Goal: Check status: Check status

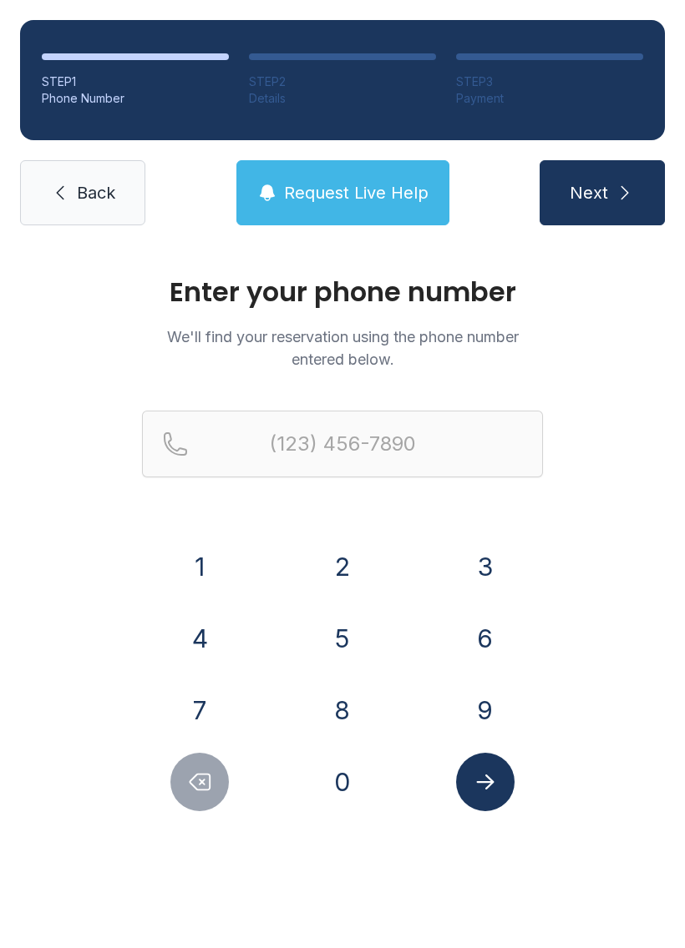
click at [475, 647] on button "6" at bounding box center [485, 638] width 58 height 58
click at [203, 718] on button "7" at bounding box center [199, 710] width 58 height 58
click at [357, 720] on button "8" at bounding box center [342, 710] width 58 height 58
click at [479, 717] on button "9" at bounding box center [485, 710] width 58 height 58
click at [333, 807] on button "0" at bounding box center [342, 782] width 58 height 58
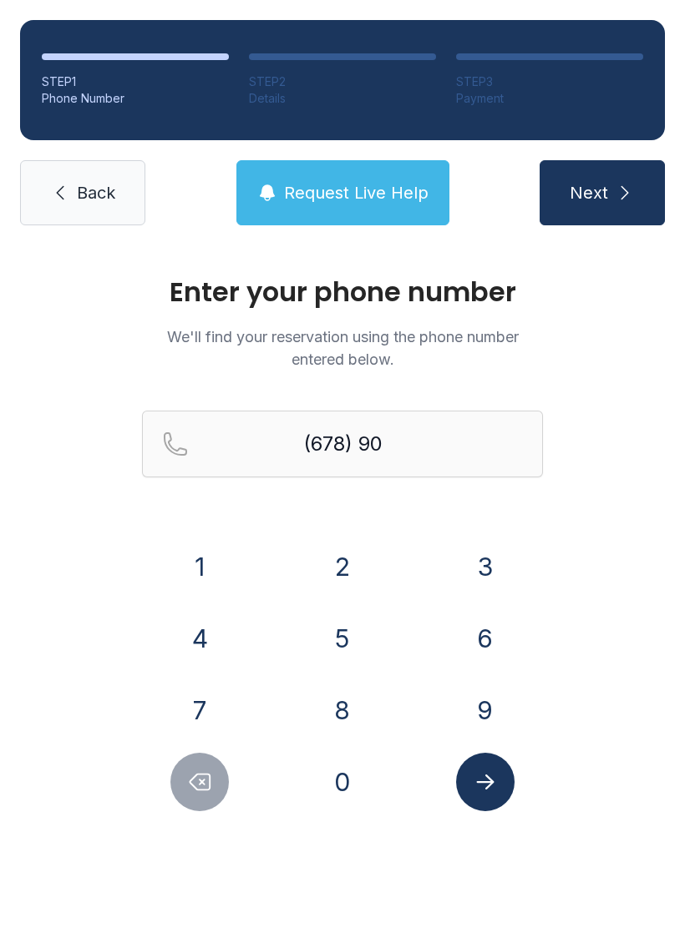
click at [195, 643] on button "4" at bounding box center [199, 638] width 58 height 58
click at [474, 649] on button "6" at bounding box center [485, 638] width 58 height 58
click at [493, 650] on button "6" at bounding box center [485, 638] width 58 height 58
click at [193, 700] on button "7" at bounding box center [199, 710] width 58 height 58
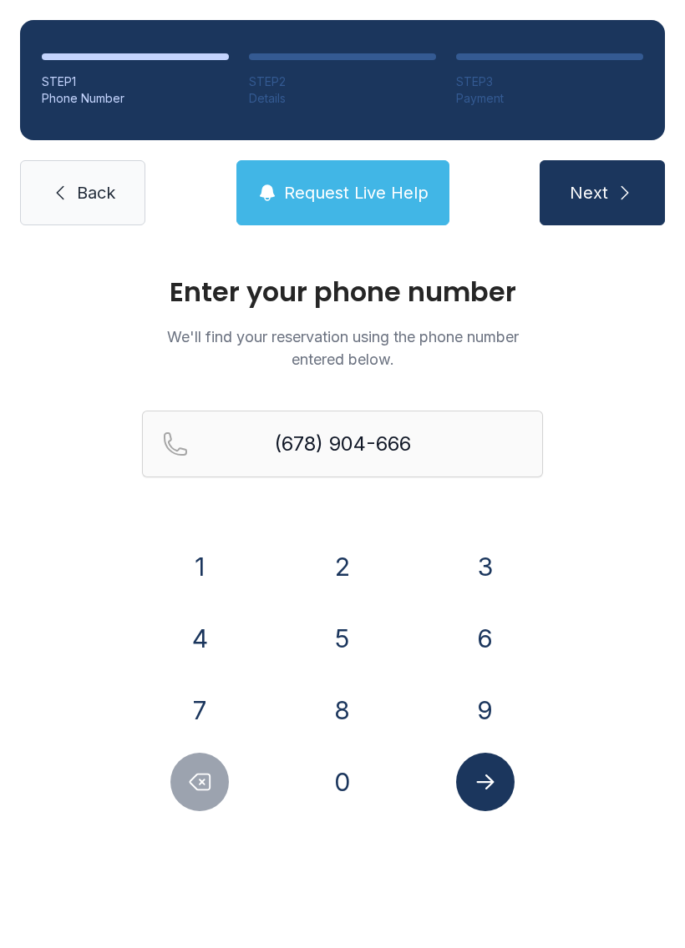
type input "[PHONE_NUMBER]"
click at [473, 776] on icon "Submit lookup form" at bounding box center [484, 782] width 25 height 25
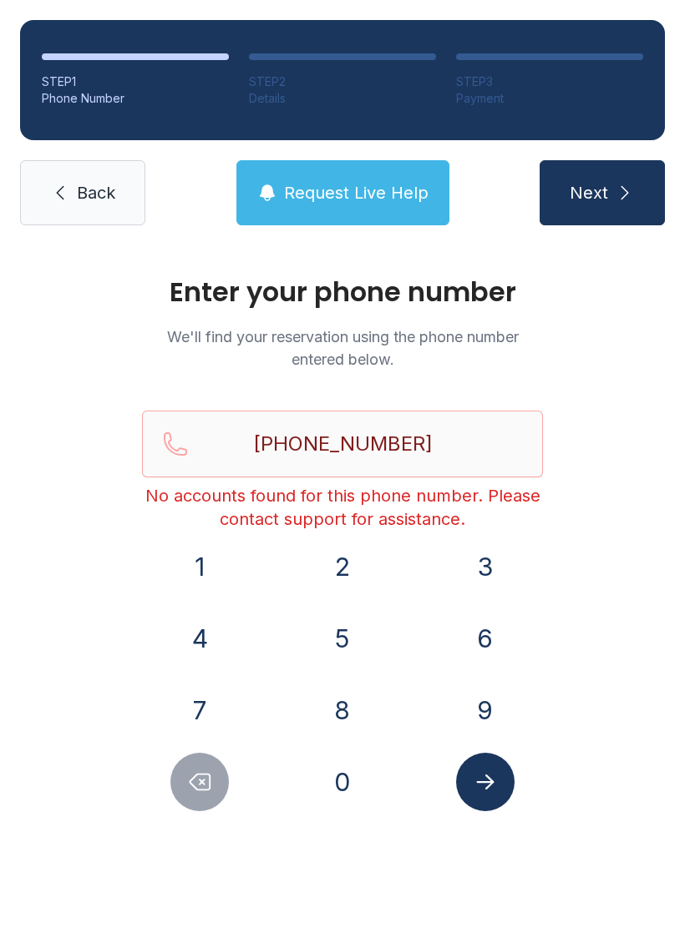
click at [336, 199] on span "Request Live Help" at bounding box center [356, 192] width 144 height 23
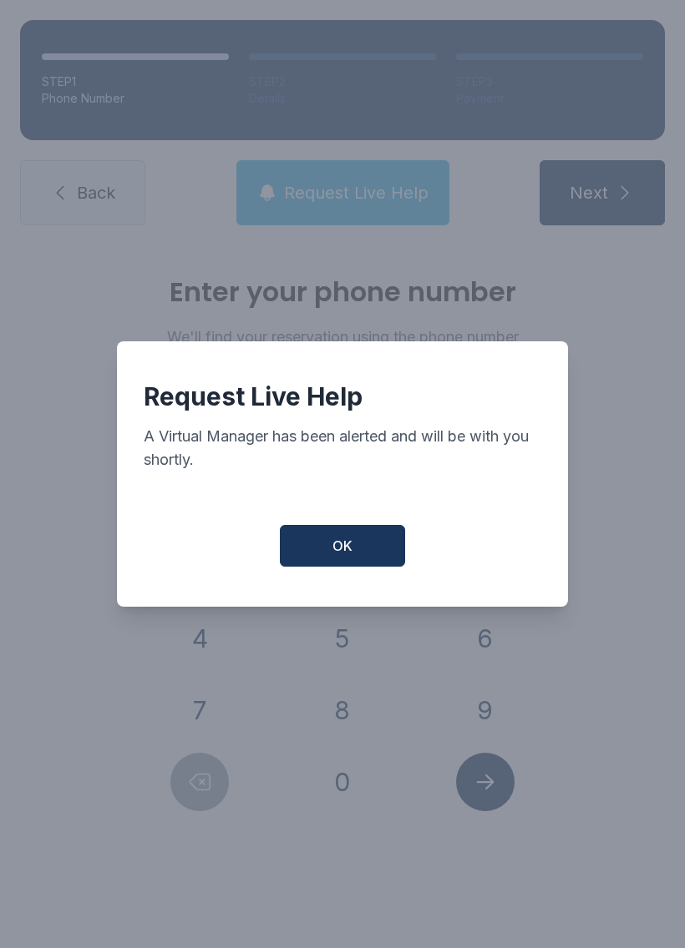
click at [336, 541] on button "OK" at bounding box center [342, 546] width 125 height 42
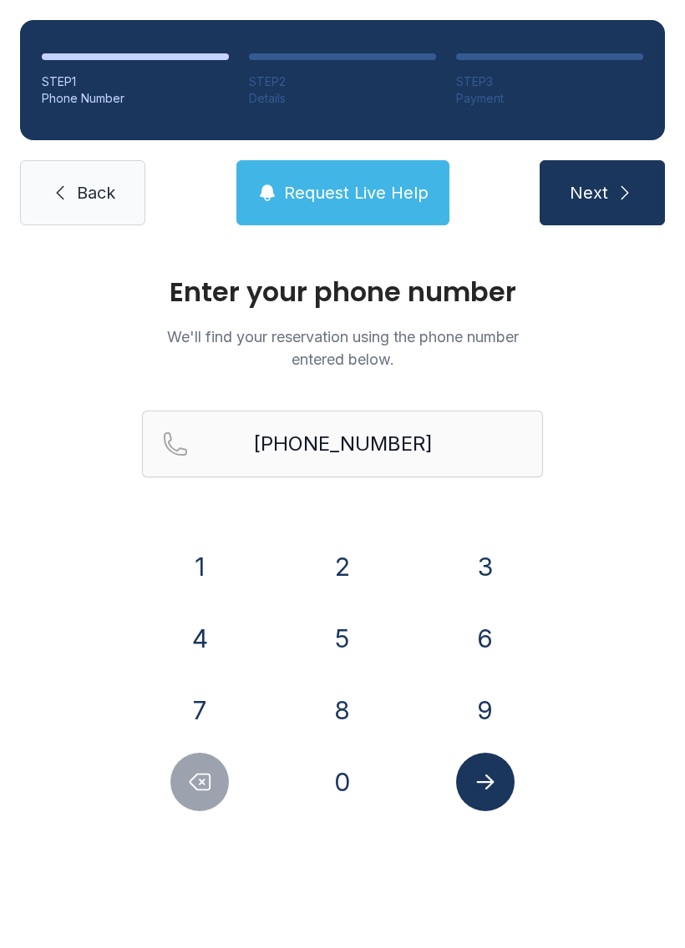
click at [326, 189] on span "Request Live Help" at bounding box center [356, 192] width 144 height 23
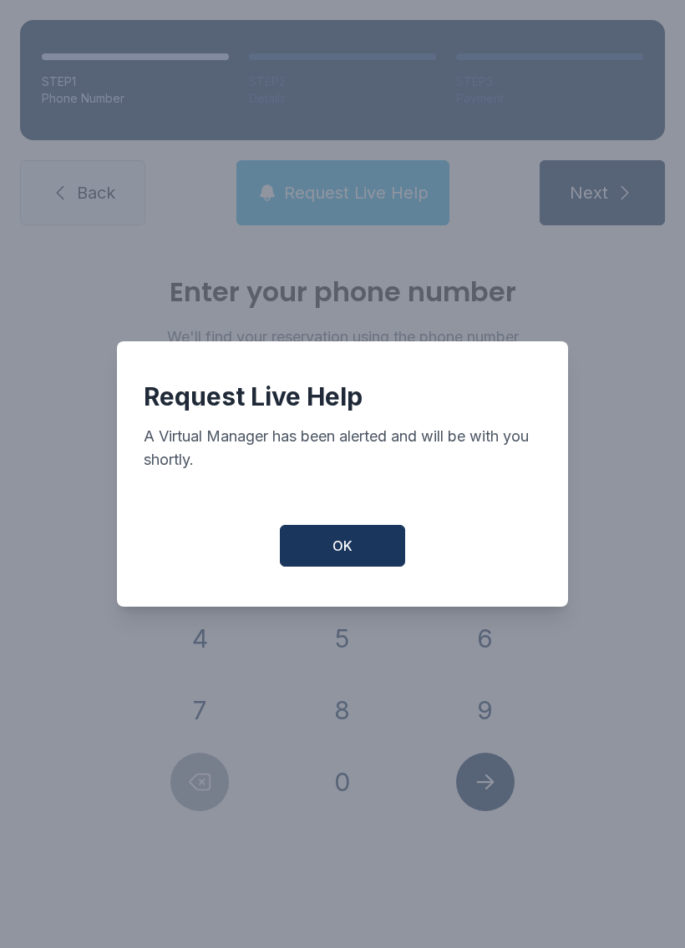
click at [327, 558] on button "OK" at bounding box center [342, 546] width 125 height 42
